Goal: Communication & Community: Connect with others

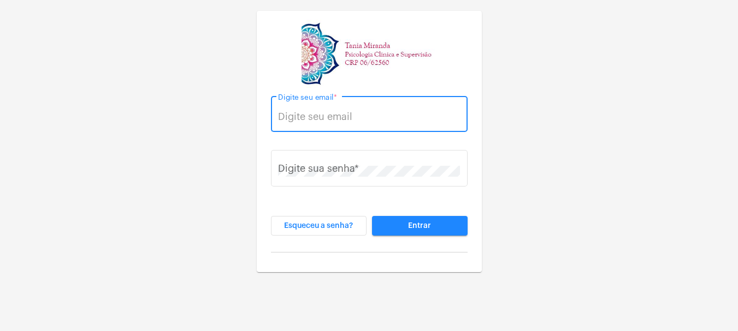
click at [343, 115] on input "Digite seu email *" at bounding box center [369, 116] width 182 height 11
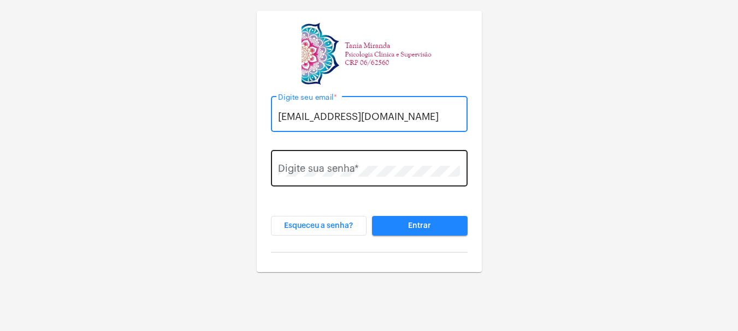
type input "[EMAIL_ADDRESS][DOMAIN_NAME]"
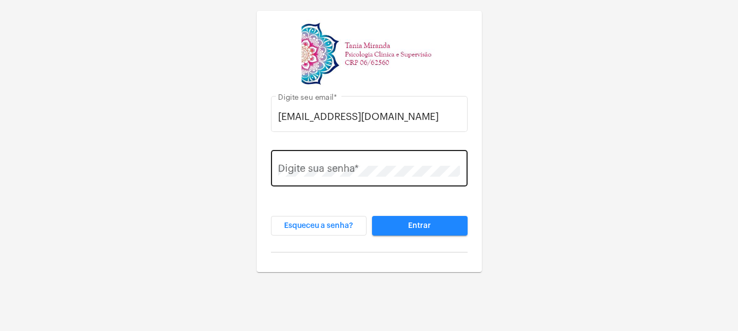
click at [330, 164] on div "Digite sua senha *" at bounding box center [369, 167] width 182 height 39
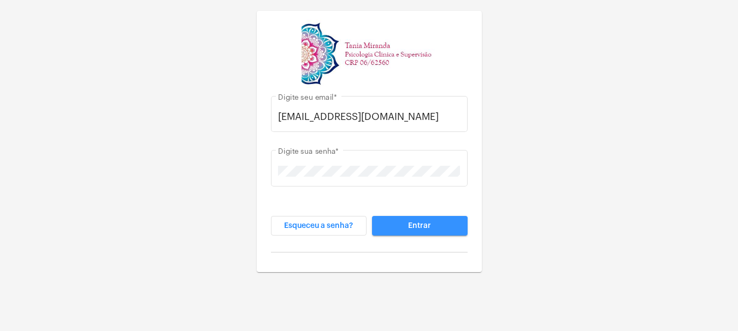
click at [412, 227] on span "Entrar" at bounding box center [419, 226] width 23 height 8
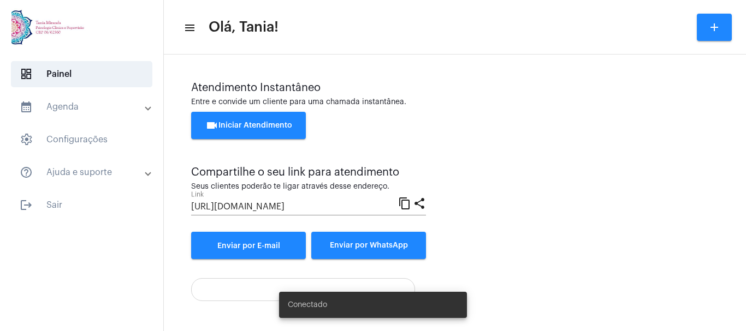
scroll to position [76, 0]
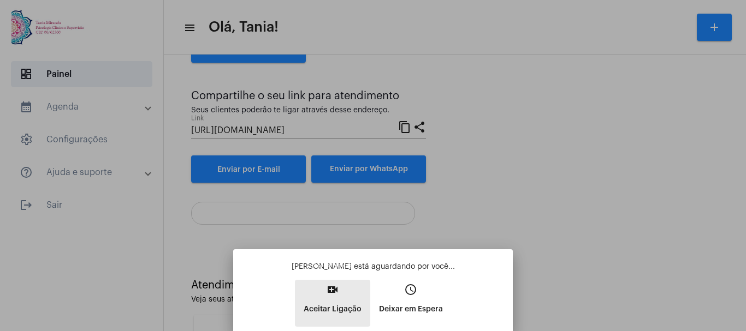
click at [333, 291] on mat-icon "video_call" at bounding box center [332, 289] width 13 height 13
